Goal: Task Accomplishment & Management: Manage account settings

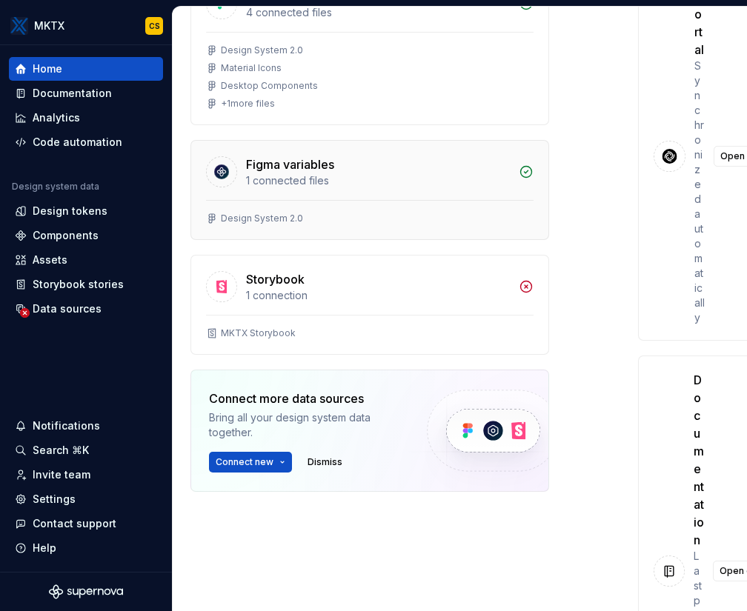
scroll to position [361, 0]
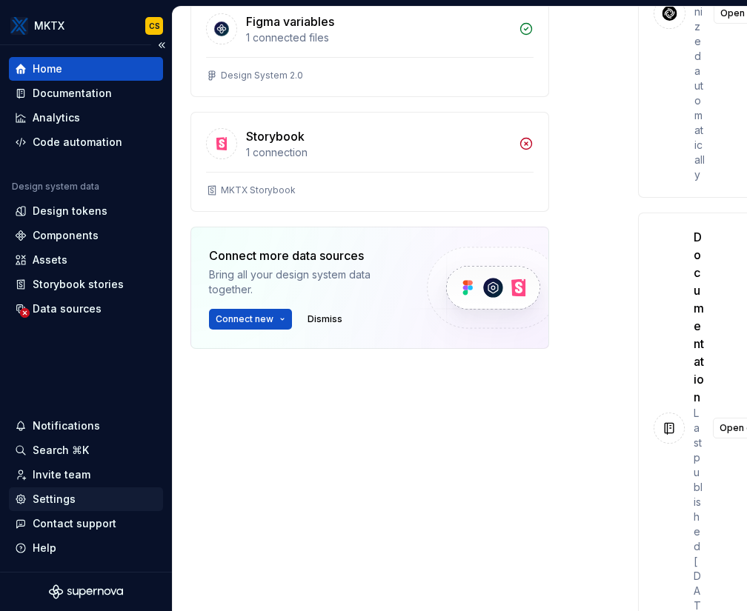
click at [64, 499] on div "Settings" at bounding box center [54, 499] width 43 height 15
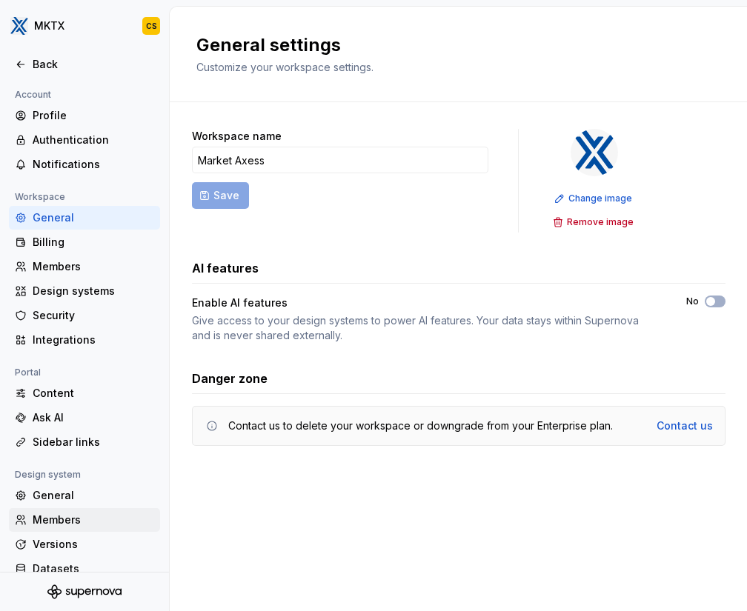
click at [90, 516] on div "Members" at bounding box center [93, 520] width 121 height 15
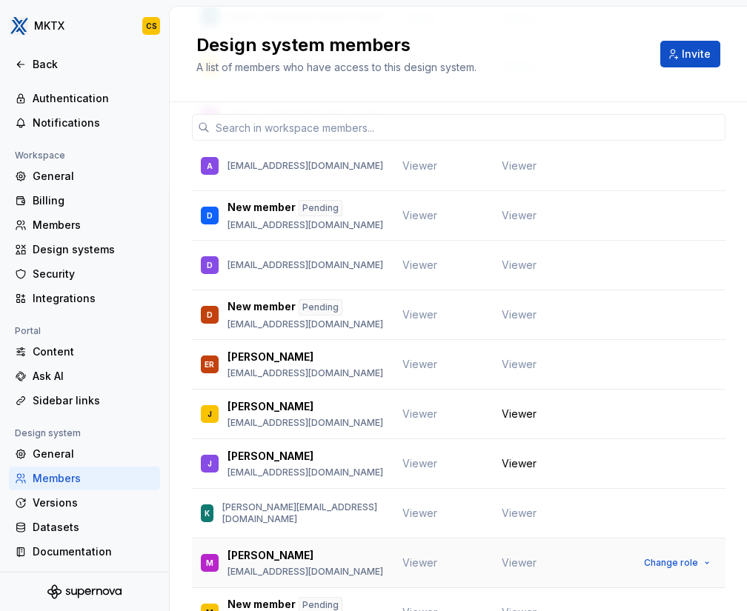
scroll to position [287, 0]
